Goal: Task Accomplishment & Management: Manage account settings

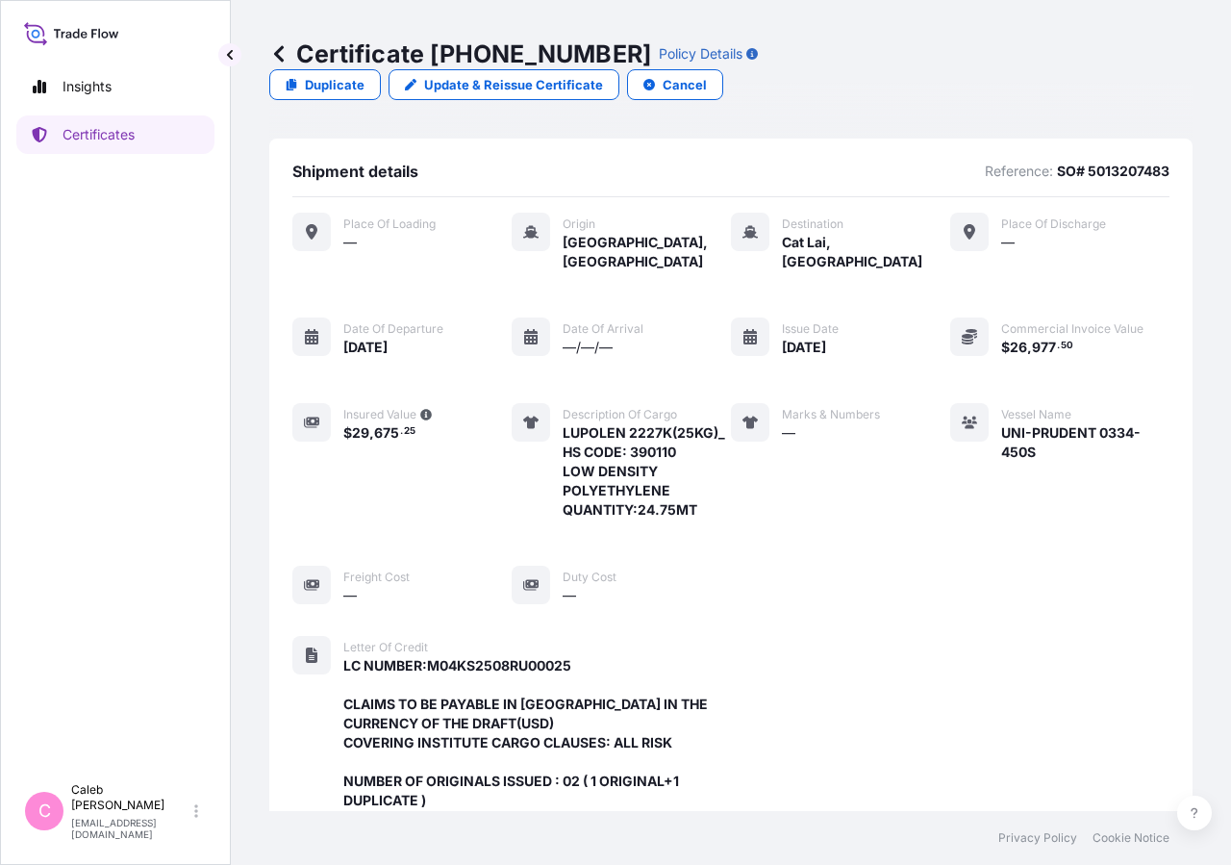
scroll to position [575, 0]
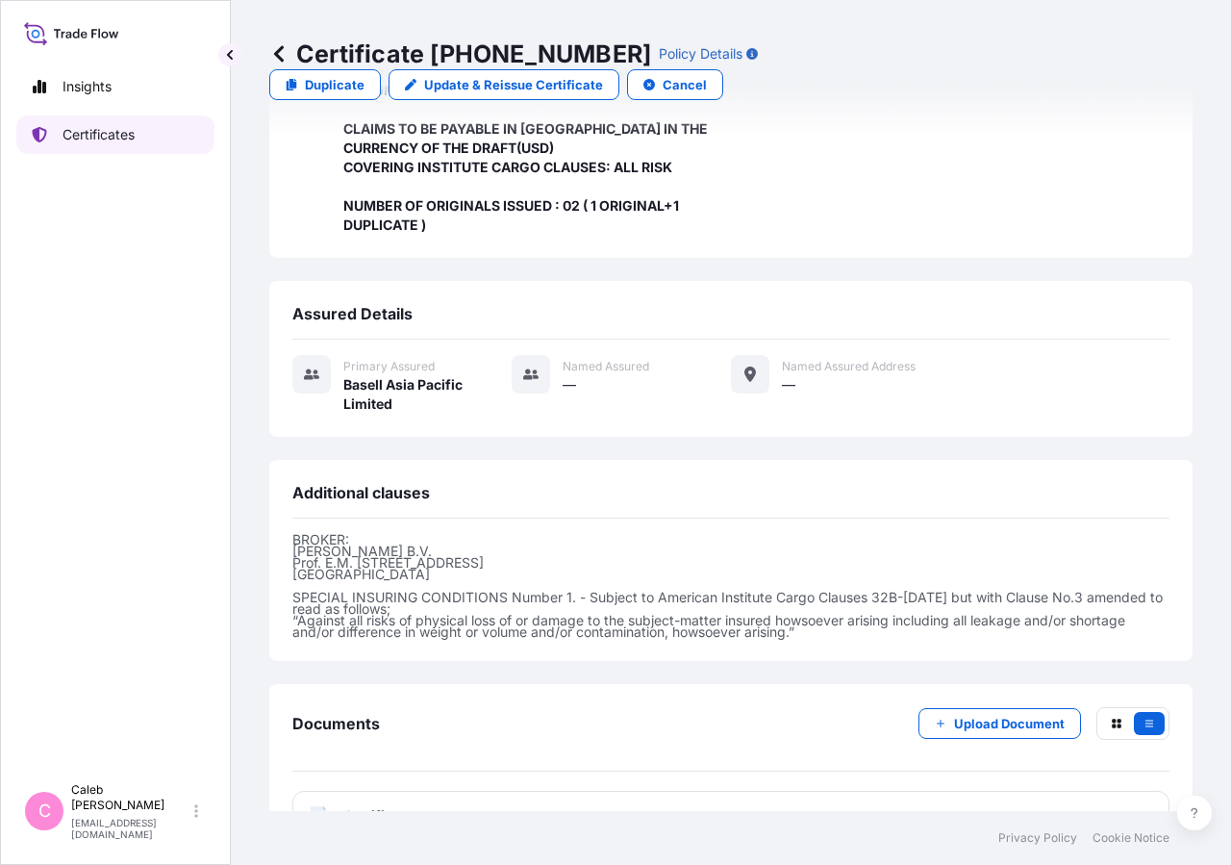
click at [157, 140] on link "Certificates" at bounding box center [115, 134] width 198 height 38
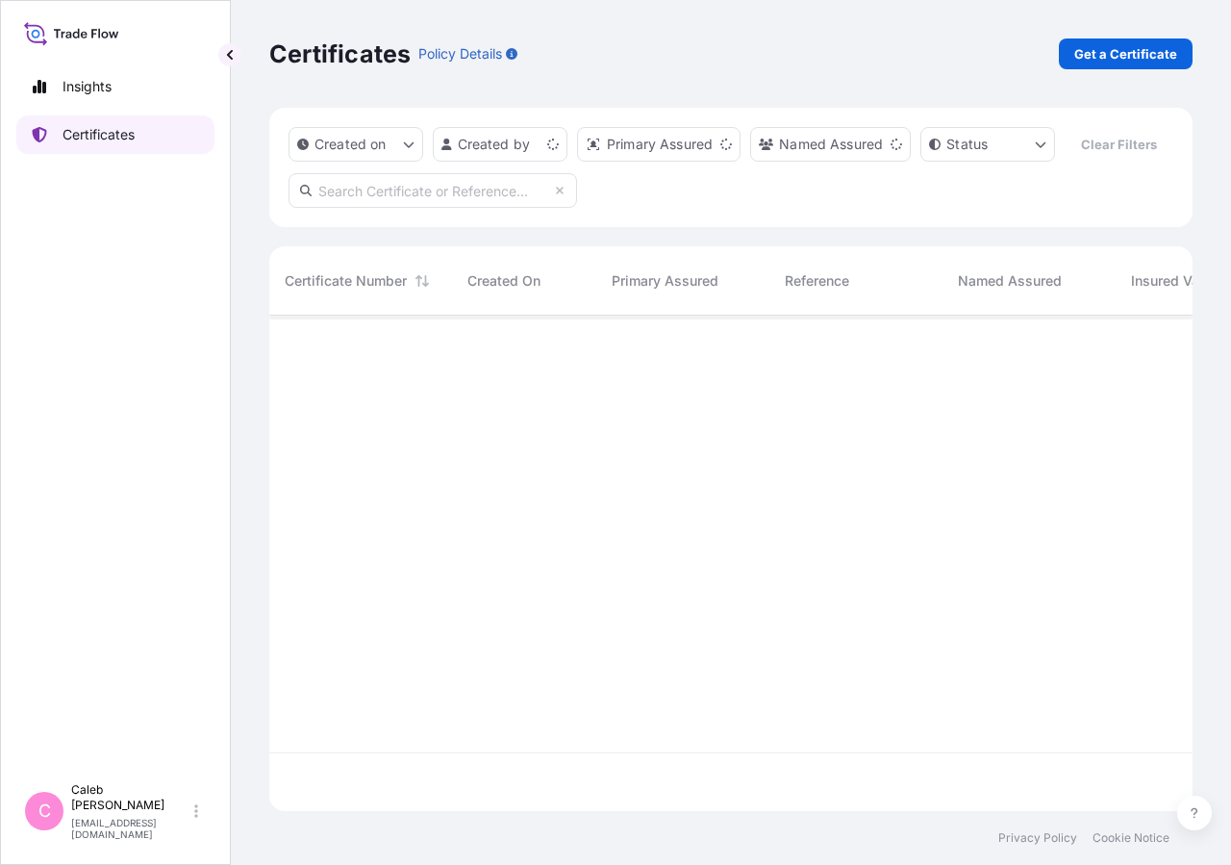
scroll to position [449, 907]
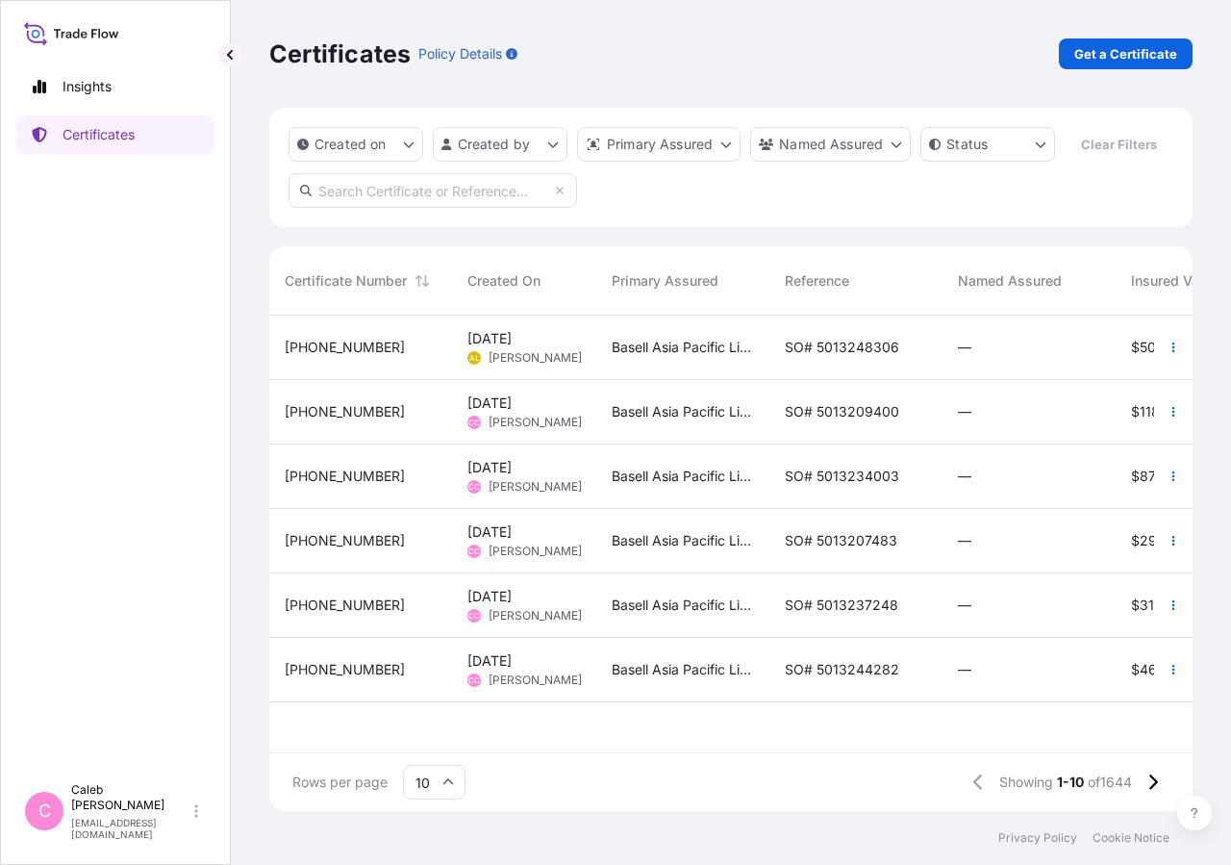
click at [379, 208] on input "text" at bounding box center [433, 190] width 289 height 35
type input "so# 5013231104"
click at [408, 208] on input "so# 5013231104" at bounding box center [433, 190] width 289 height 35
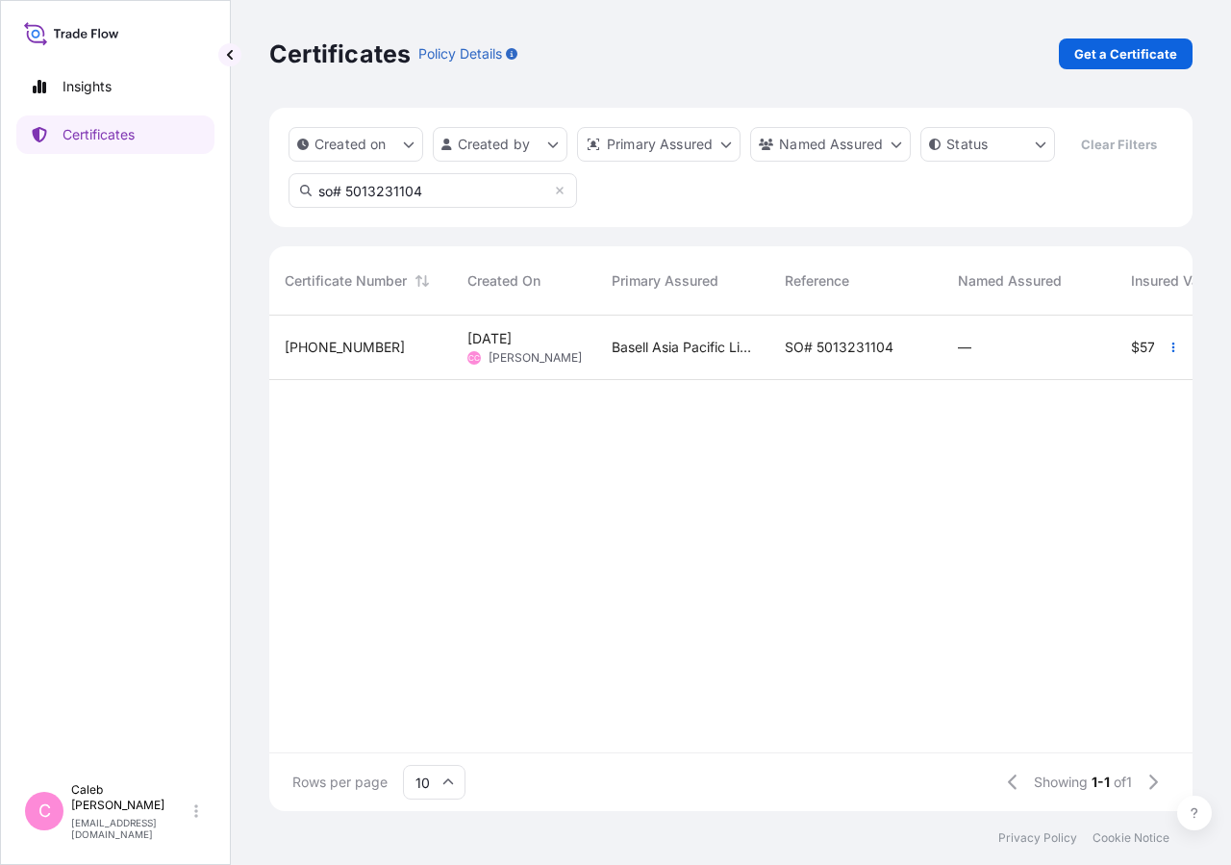
click at [408, 208] on input "so# 5013231104" at bounding box center [433, 190] width 289 height 35
click at [831, 357] on span "SO# 5013231104" at bounding box center [839, 347] width 109 height 19
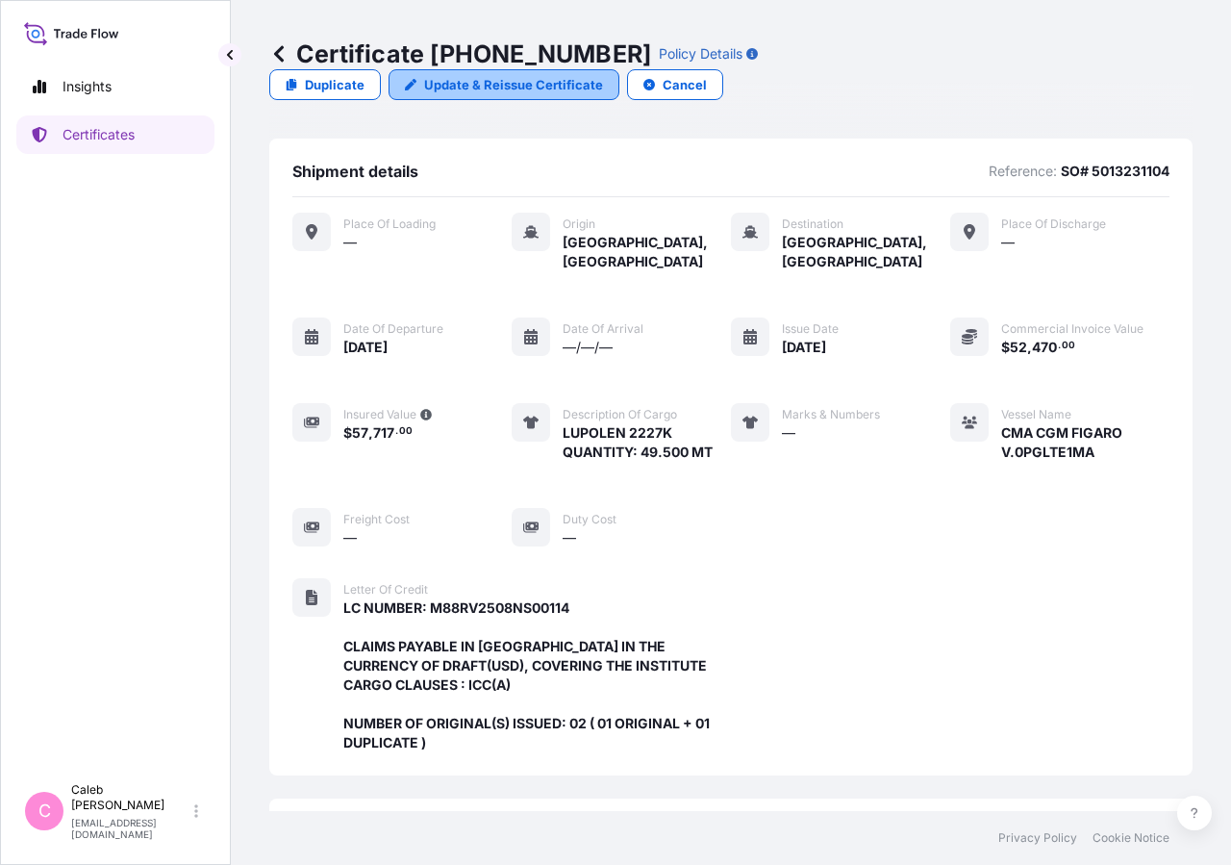
click at [603, 75] on p "Update & Reissue Certificate" at bounding box center [513, 84] width 179 height 19
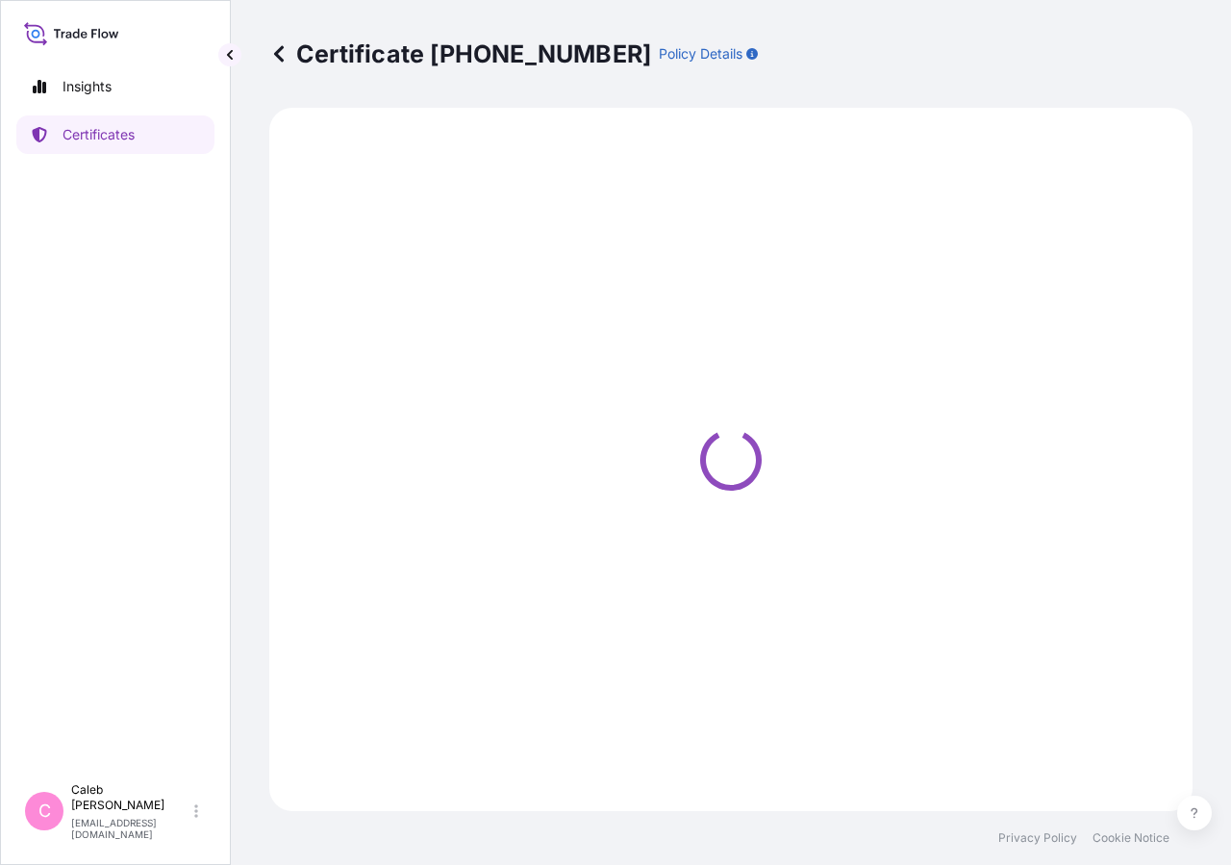
select select "Sea"
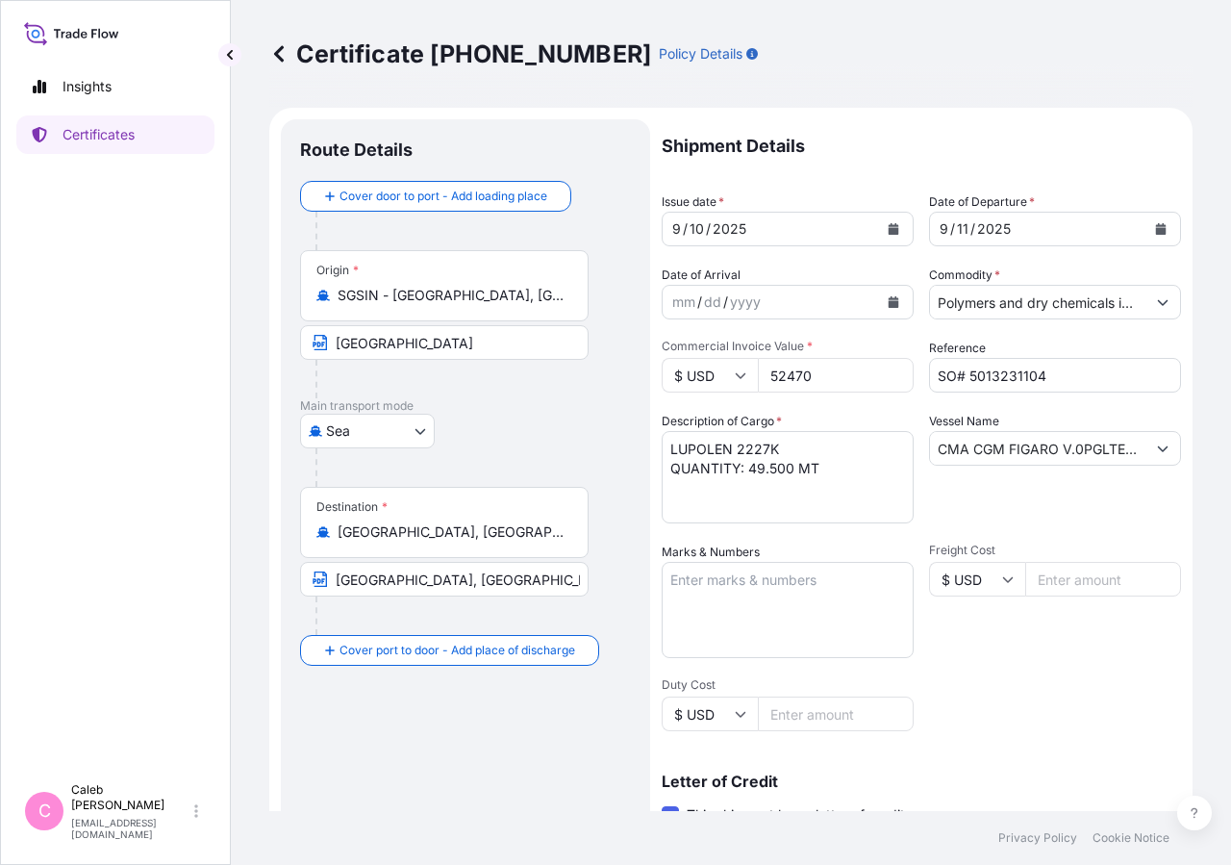
select select "32034"
click at [1156, 231] on icon "Calendar" at bounding box center [1161, 229] width 11 height 12
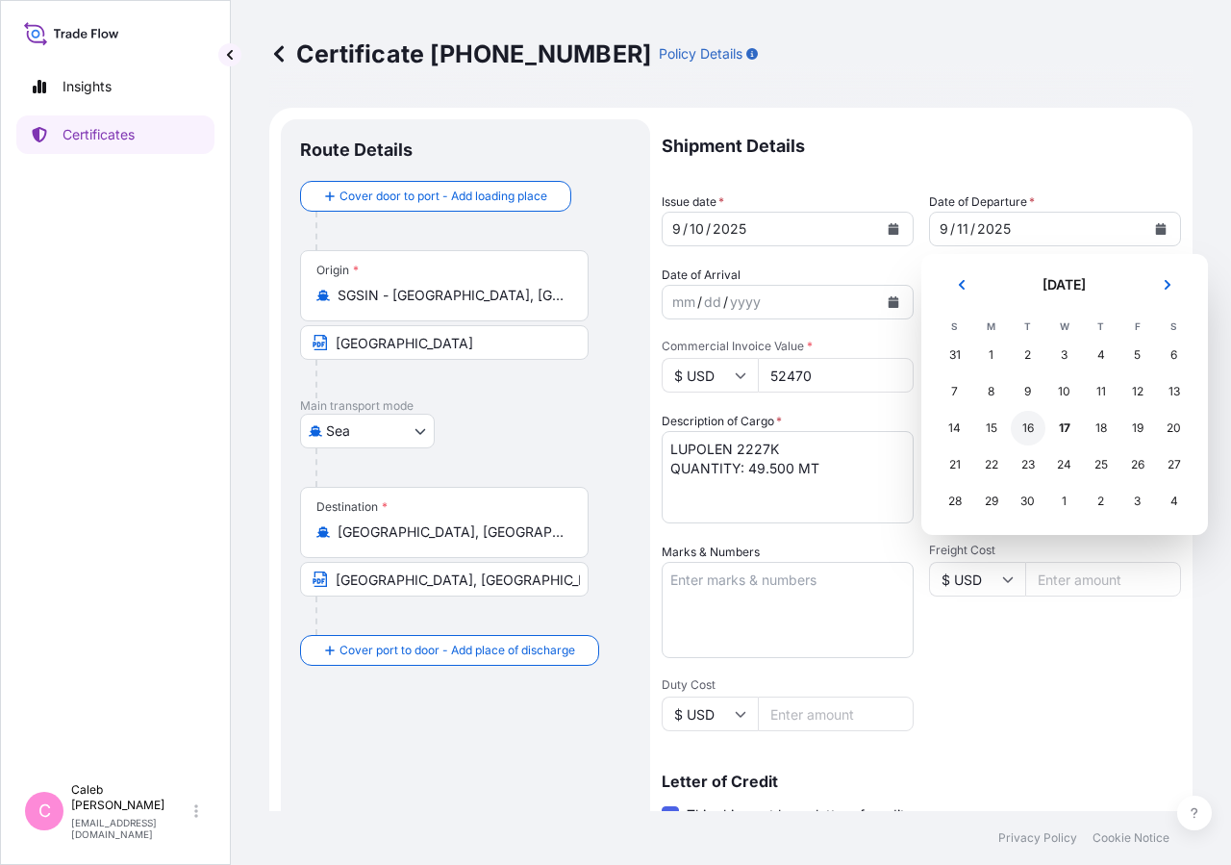
click at [1023, 428] on div "16" at bounding box center [1028, 428] width 35 height 35
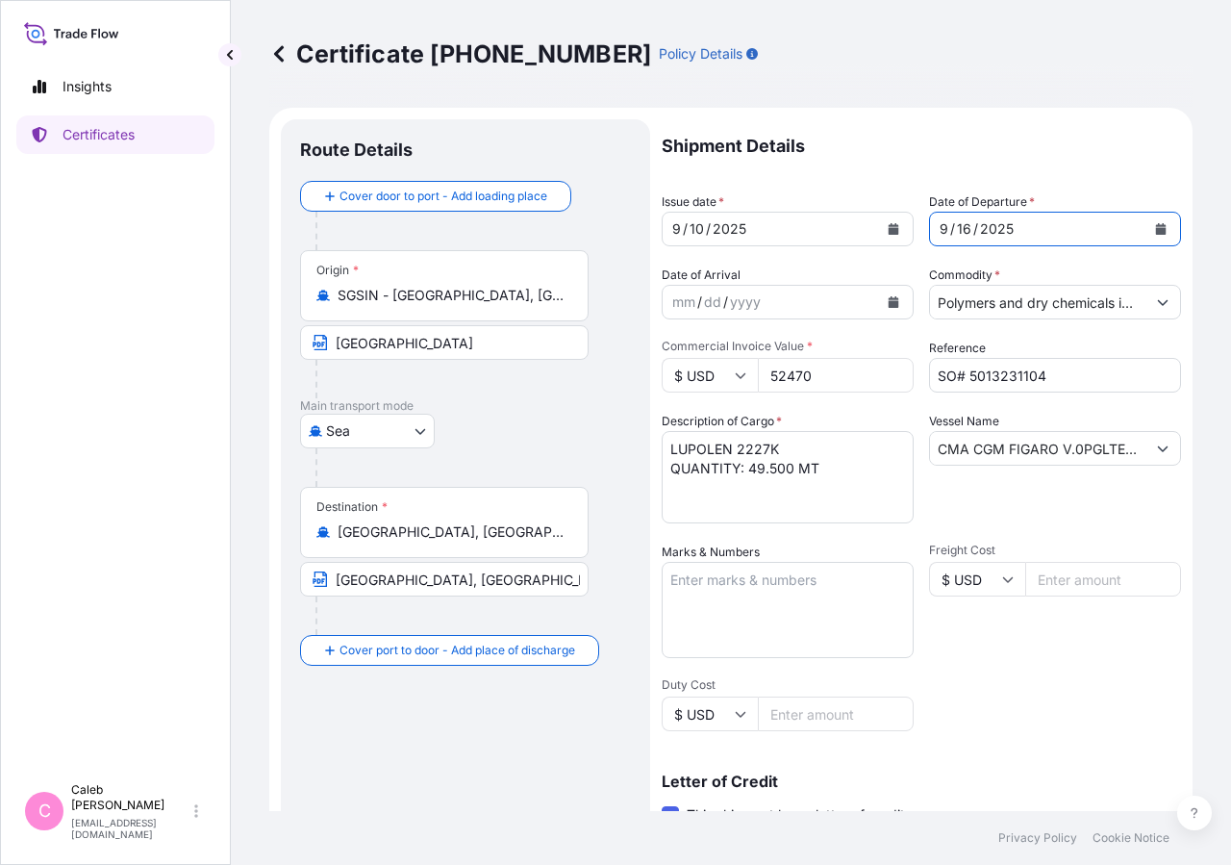
click at [892, 234] on button "Calendar" at bounding box center [893, 229] width 31 height 31
click at [889, 229] on icon "Calendar" at bounding box center [894, 229] width 11 height 12
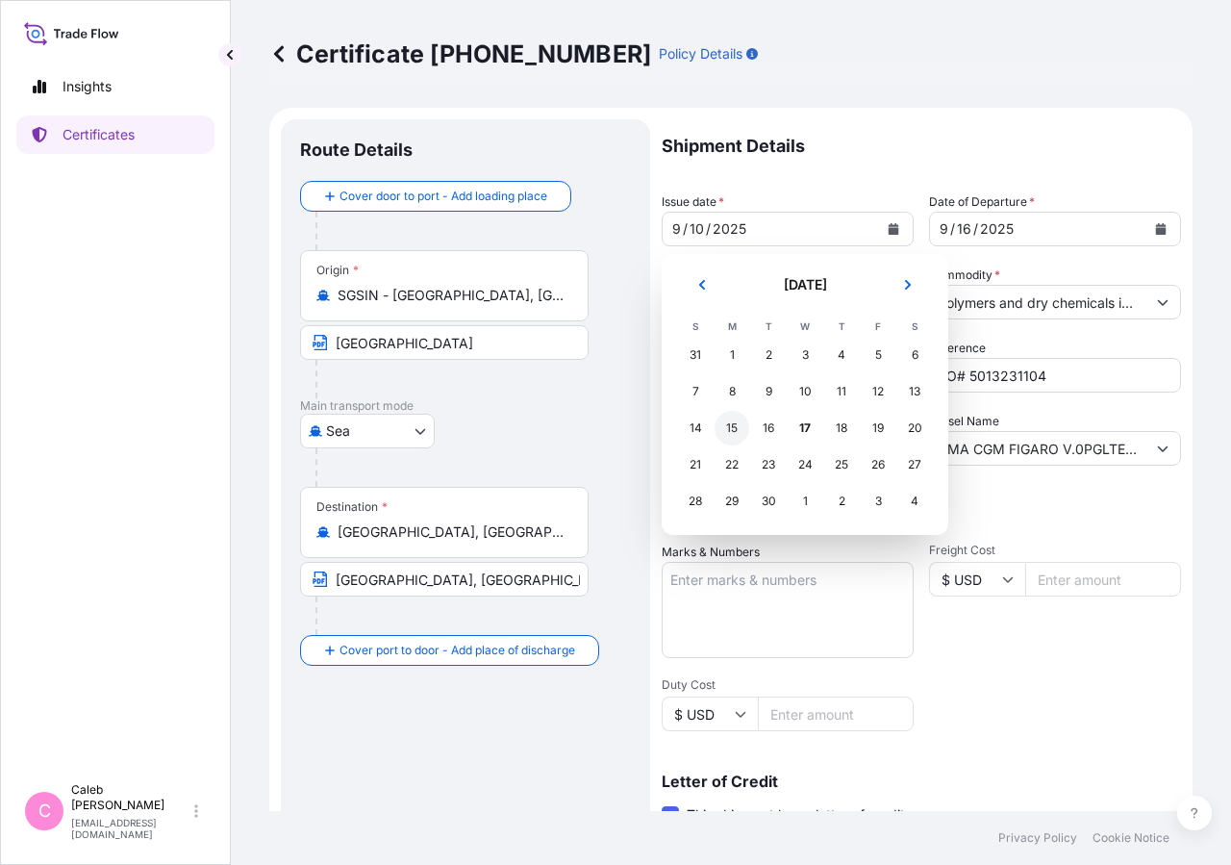
click at [727, 435] on div "15" at bounding box center [732, 428] width 35 height 35
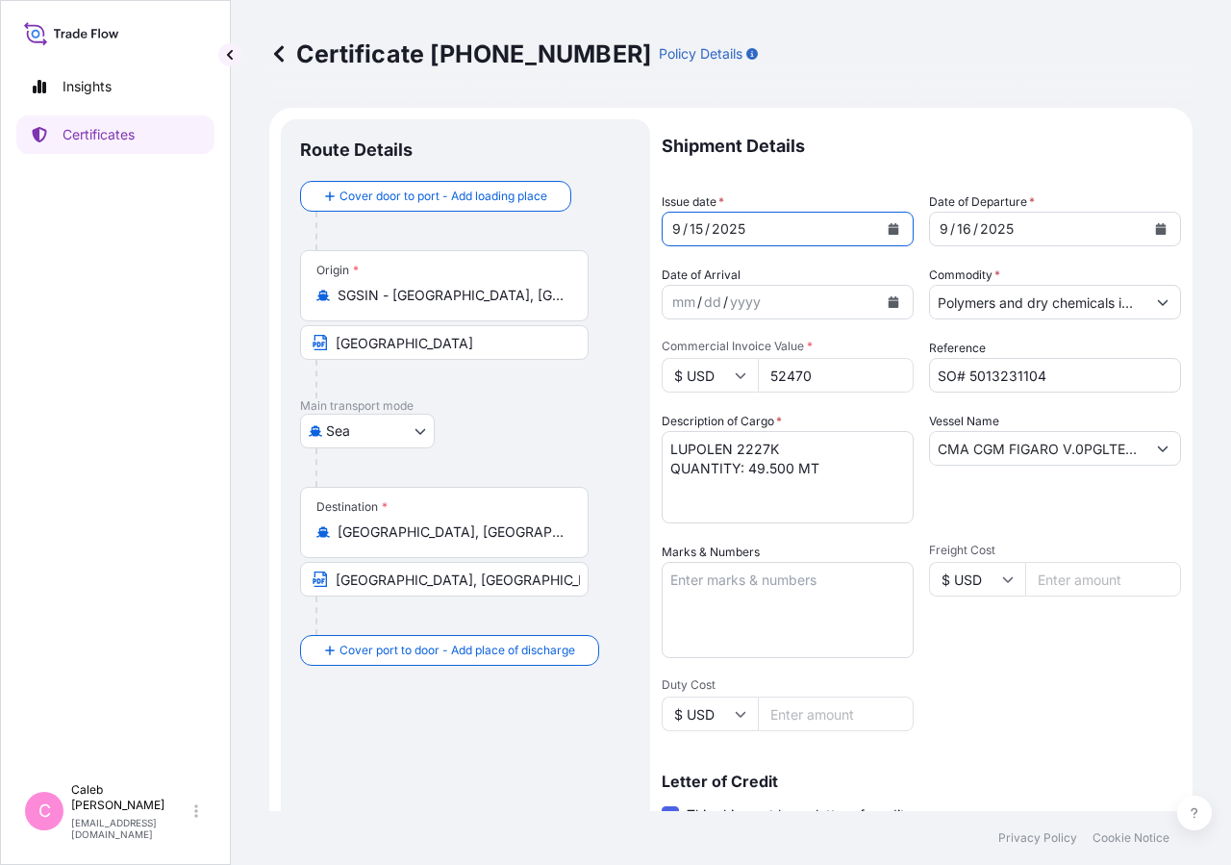
click at [929, 156] on p "Shipment Details" at bounding box center [922, 146] width 520 height 54
drag, startPoint x: 974, startPoint y: 447, endPoint x: 1129, endPoint y: 444, distance: 154.9
click at [1129, 444] on input "CMA CGM FIGARO V.0PGLTE1MA" at bounding box center [1038, 448] width 216 height 35
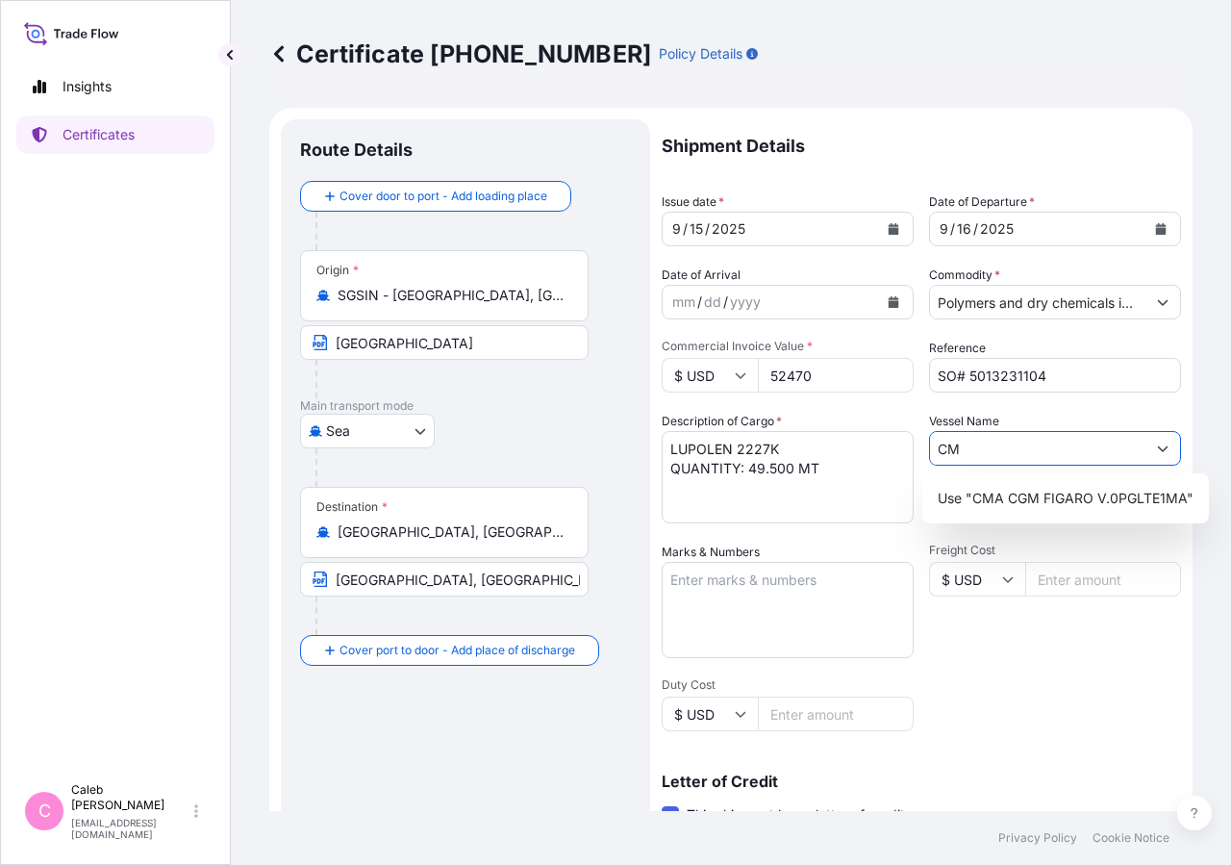
type input "C"
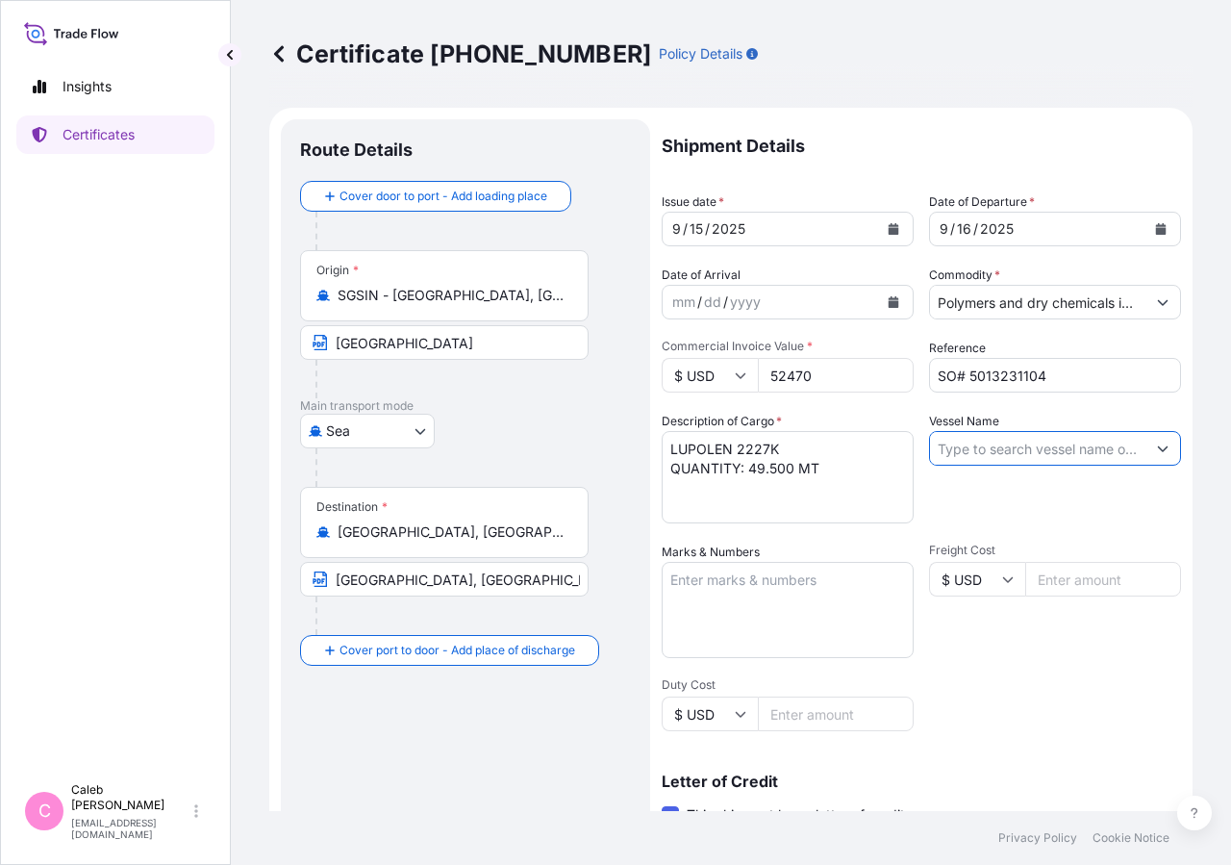
click at [949, 449] on input "Vessel Name" at bounding box center [1038, 448] width 216 height 35
paste input "SHIMANAMI BAY V.0AUDON1NC"
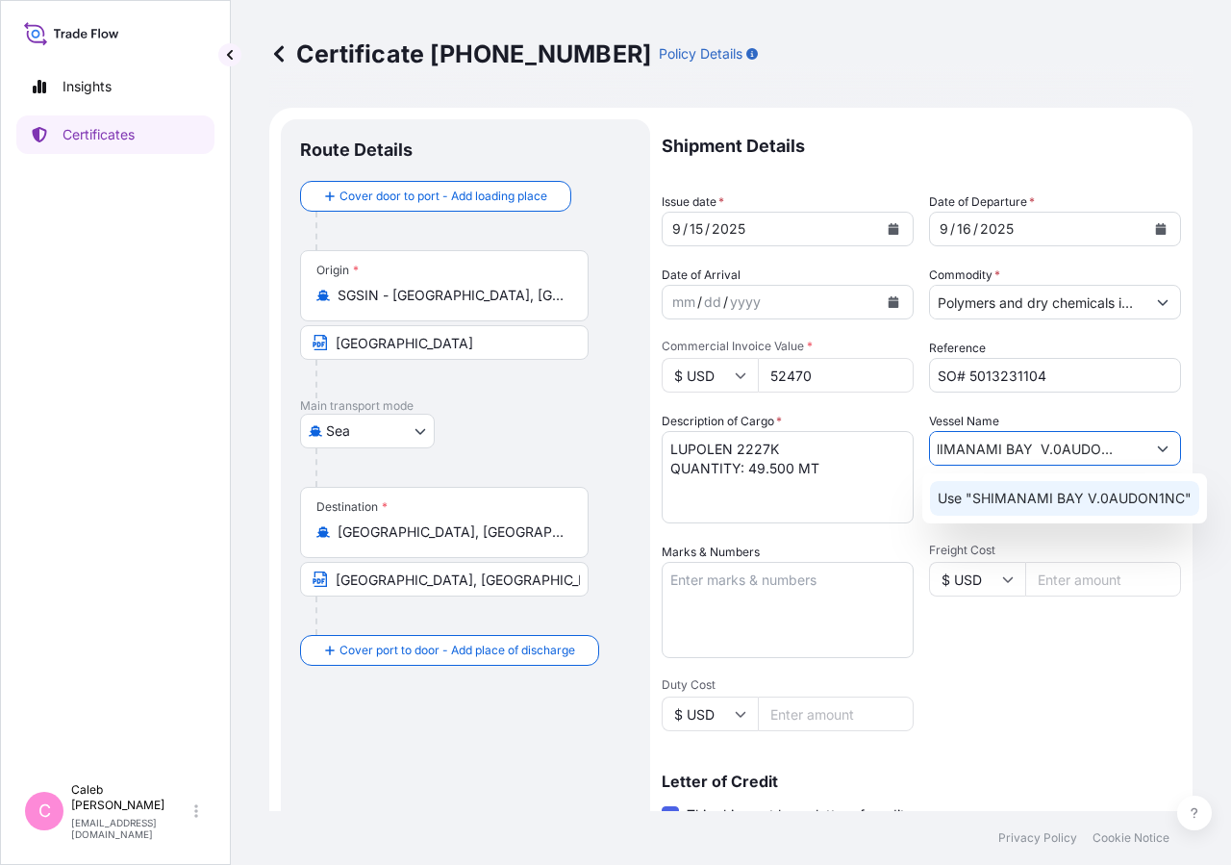
scroll to position [425, 0]
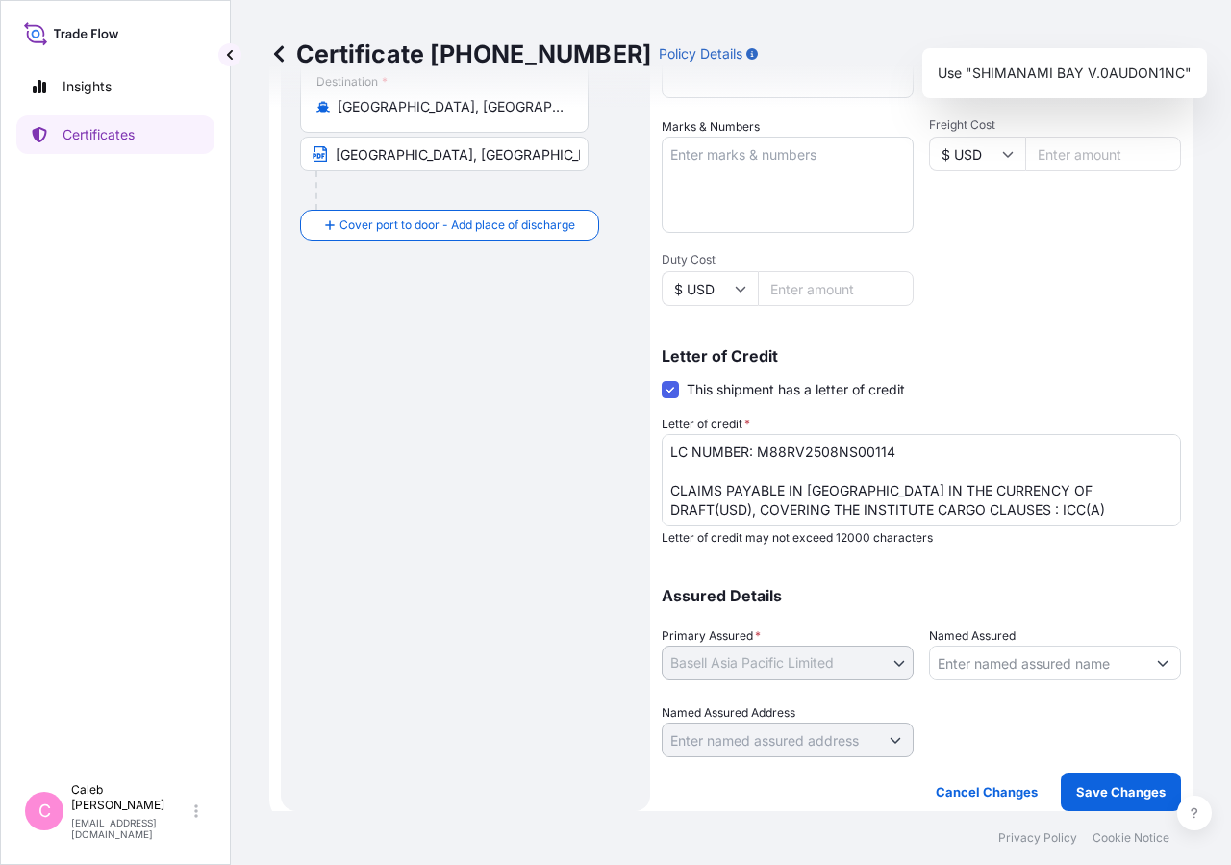
type input "SHIMANAMI BAY V.0AUDON1NC"
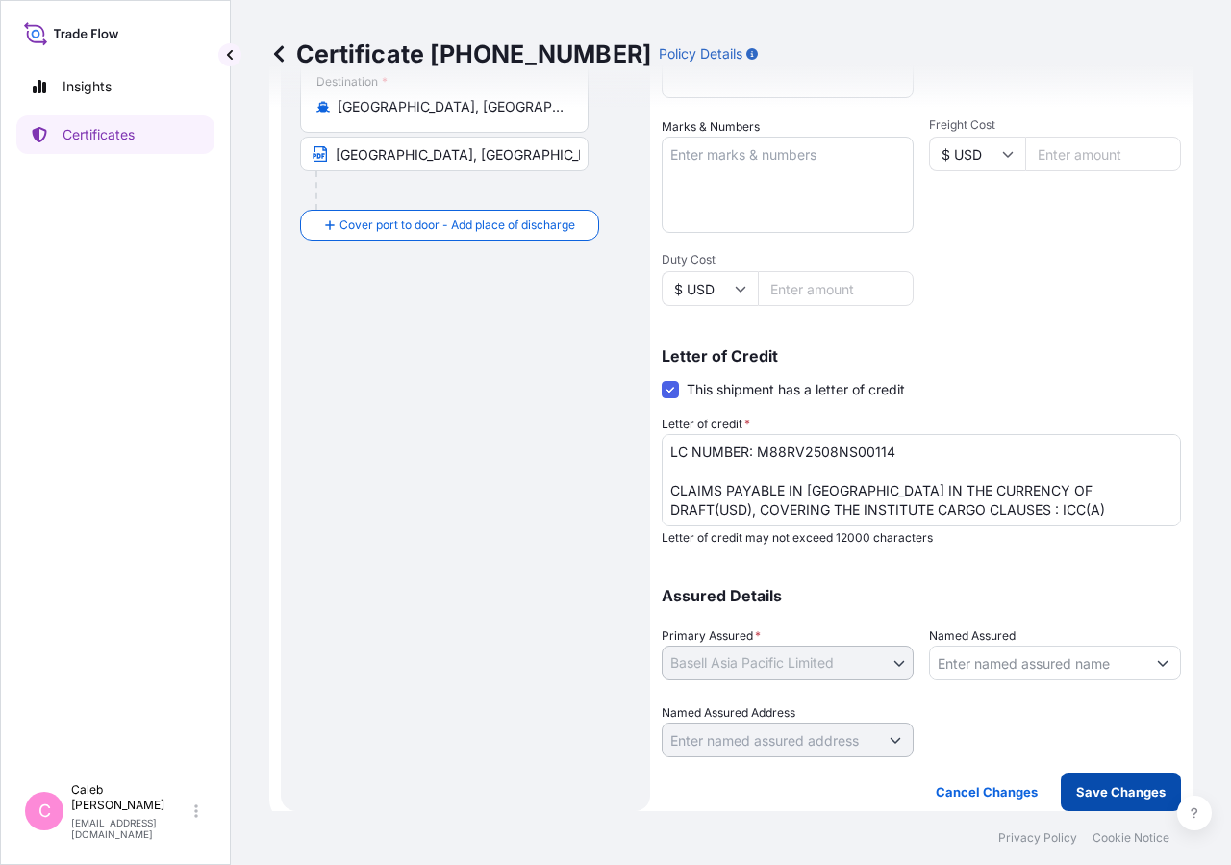
click at [1100, 785] on p "Save Changes" at bounding box center [1121, 791] width 89 height 19
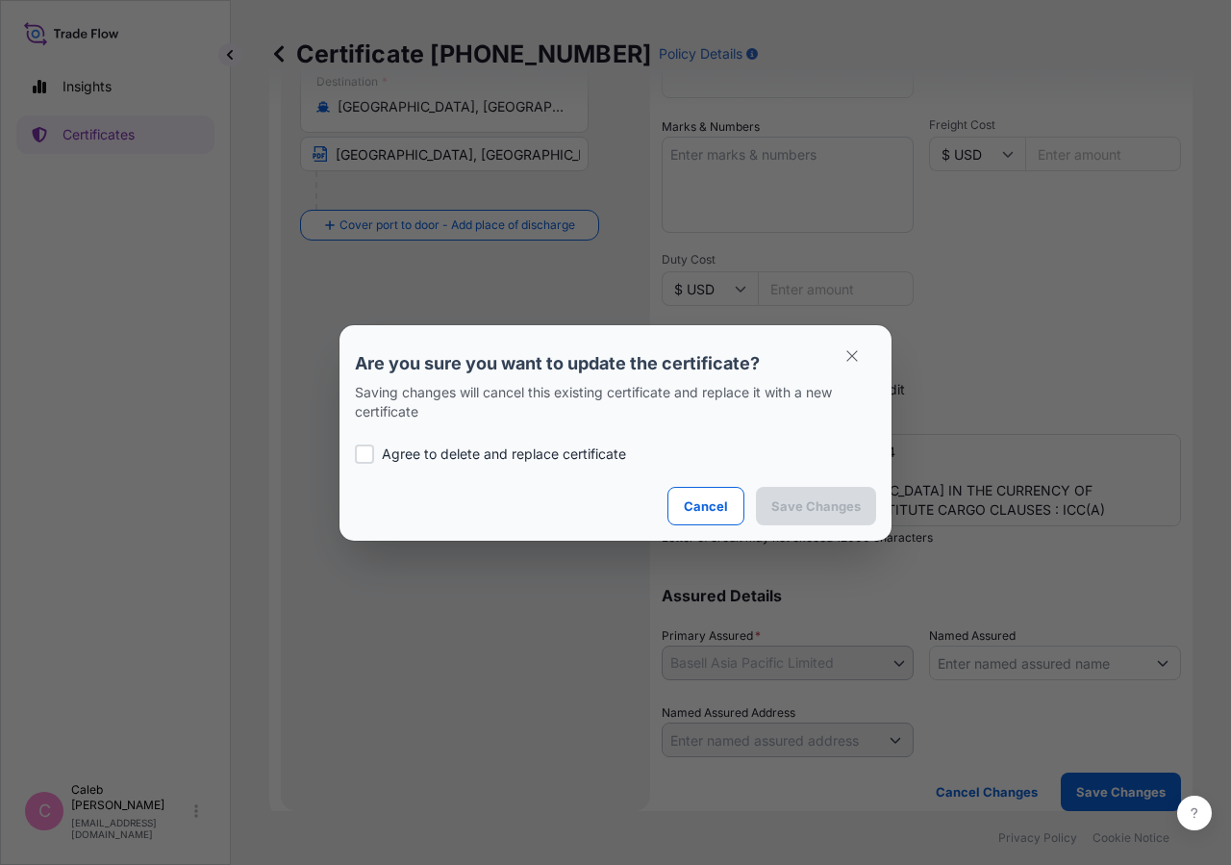
click at [394, 461] on p "Agree to delete and replace certificate" at bounding box center [504, 453] width 244 height 19
checkbox input "true"
click at [783, 509] on p "Save Changes" at bounding box center [816, 505] width 89 height 19
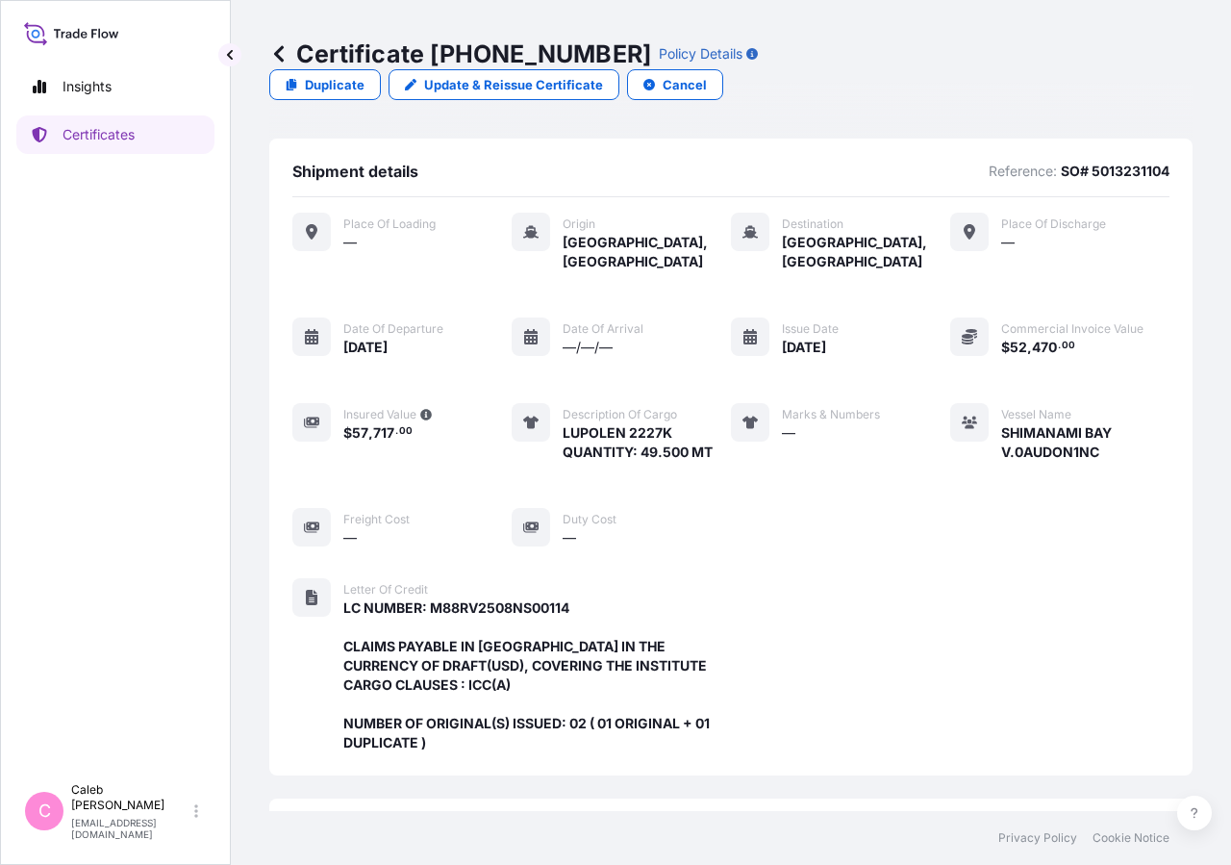
scroll to position [518, 0]
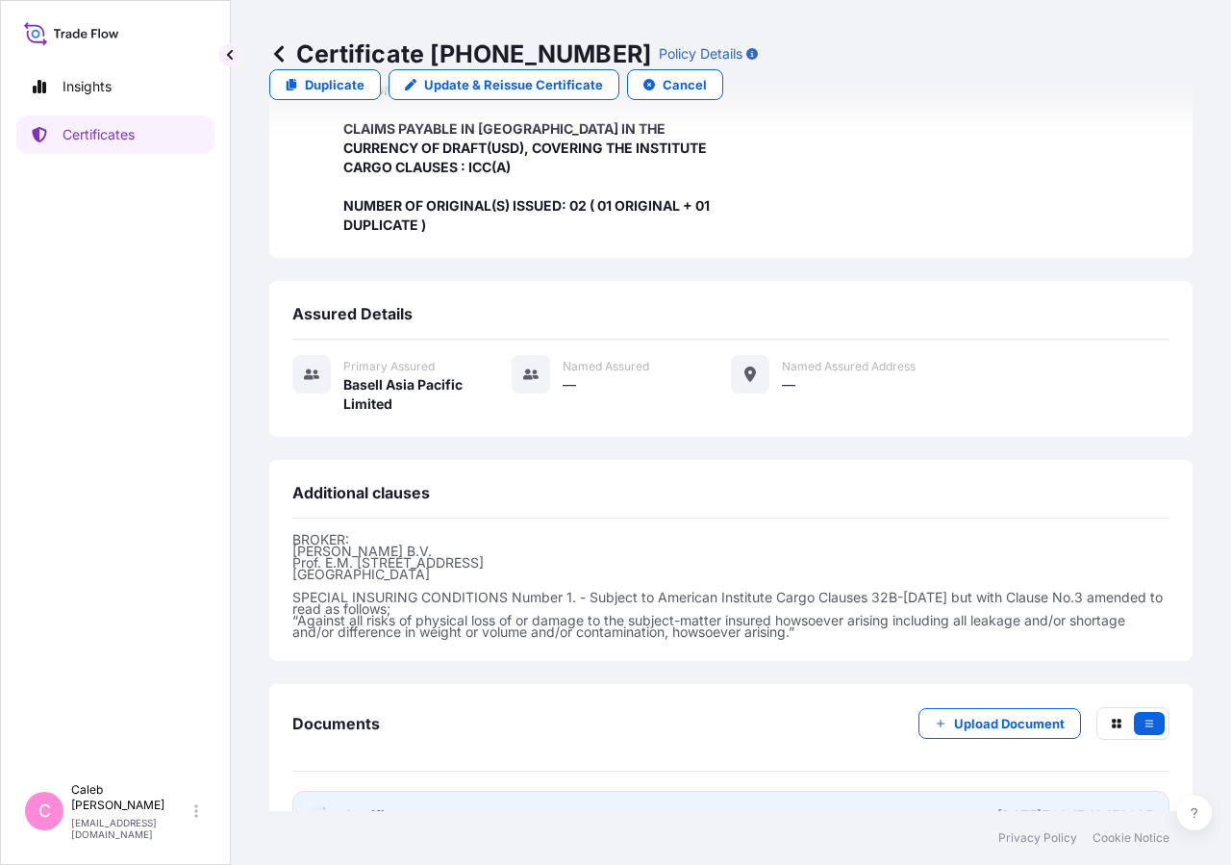
click at [374, 806] on span "Certificate" at bounding box center [377, 815] width 69 height 19
